Goal: Information Seeking & Learning: Learn about a topic

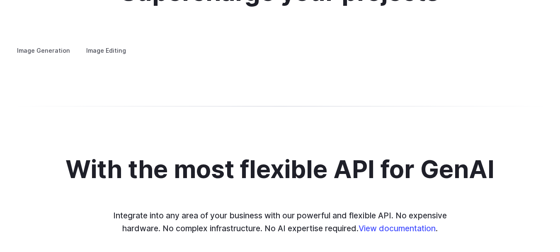
scroll to position [1700, 0]
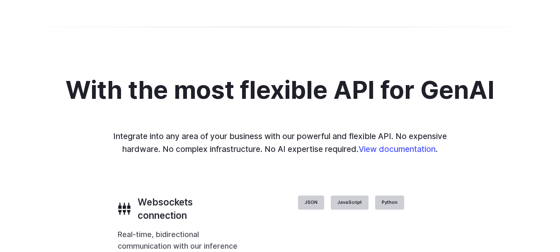
click at [0, 0] on button "Go to 3 of 4" at bounding box center [0, 0] width 0 height 0
click at [0, 0] on div at bounding box center [0, 0] width 0 height 0
click at [0, 0] on button "Go to 2 of 4" at bounding box center [0, 0] width 0 height 0
click at [0, 0] on button "Go to 1 of 4" at bounding box center [0, 0] width 0 height 0
click at [0, 0] on button "Go to 4 of 4" at bounding box center [0, 0] width 0 height 0
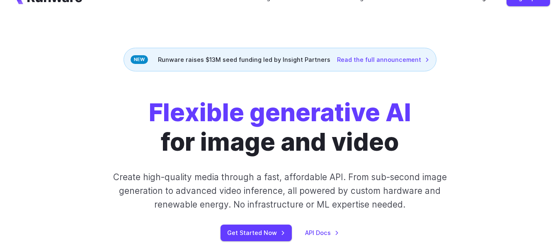
scroll to position [0, 0]
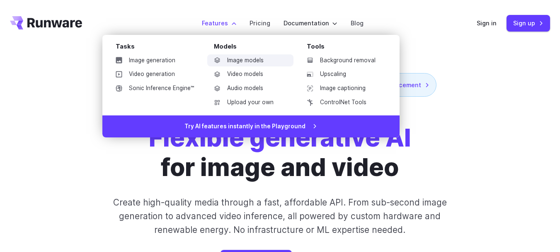
click at [237, 61] on link "Image models" at bounding box center [250, 60] width 86 height 12
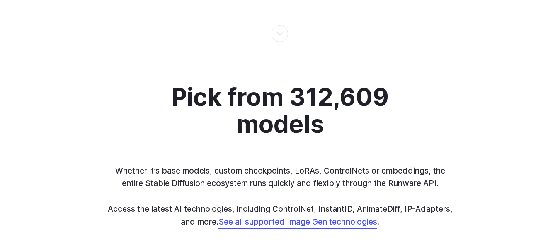
scroll to position [3566, 0]
